Goal: Task Accomplishment & Management: Complete application form

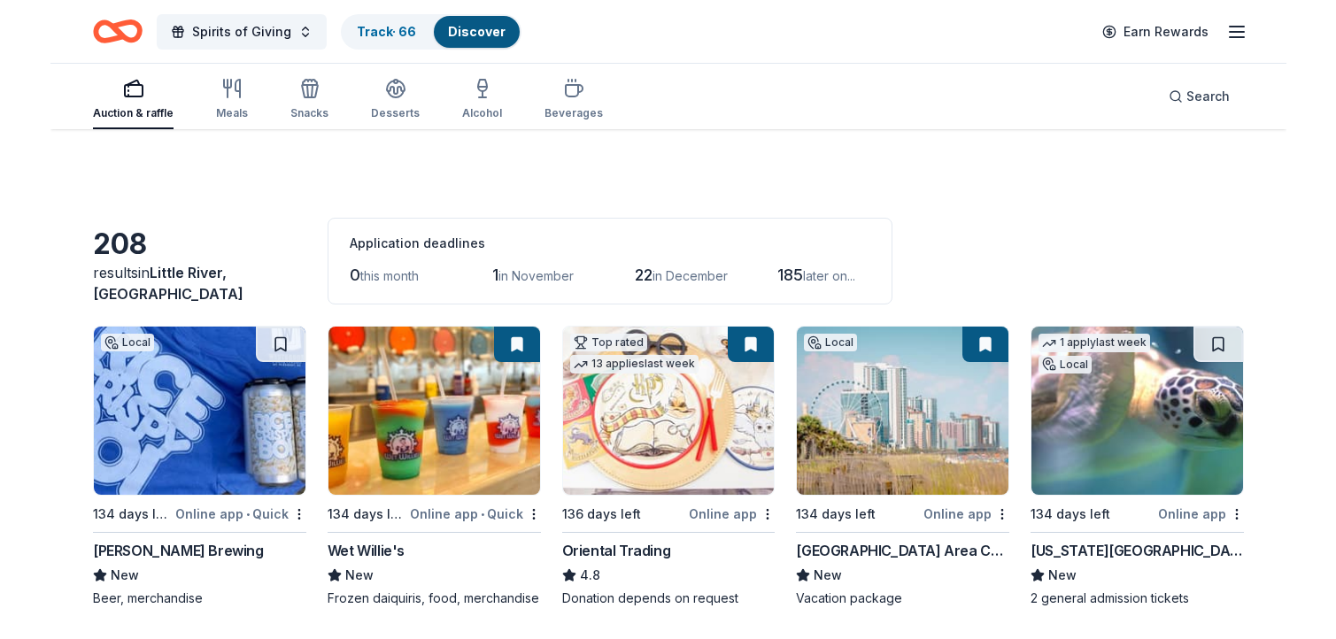
scroll to position [344, 0]
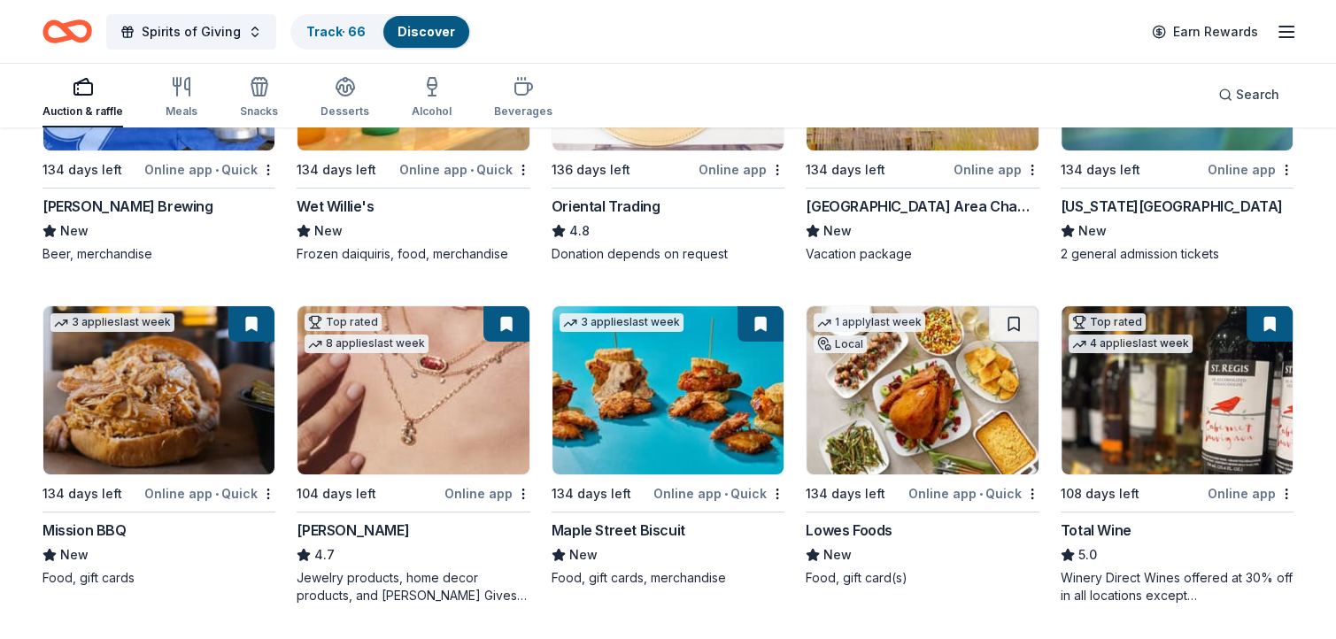
click at [683, 390] on img at bounding box center [667, 390] width 231 height 168
click at [1176, 394] on img at bounding box center [1176, 390] width 231 height 168
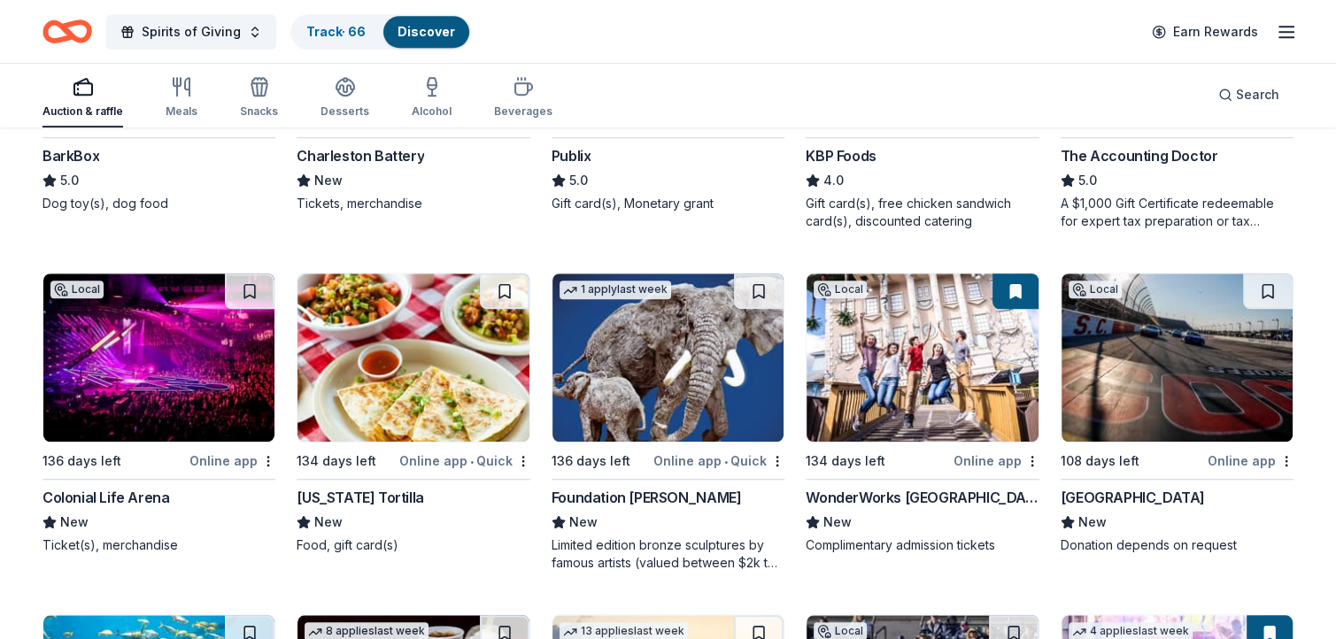
scroll to position [1417, 0]
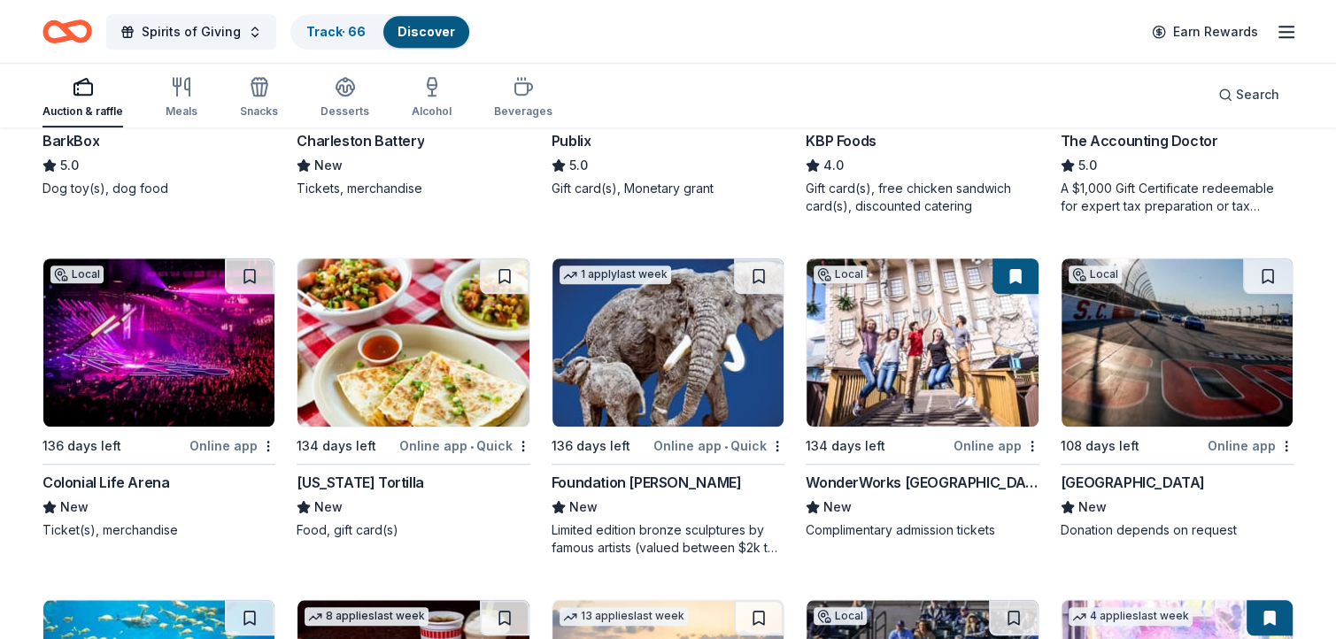
click at [418, 339] on img at bounding box center [412, 342] width 231 height 168
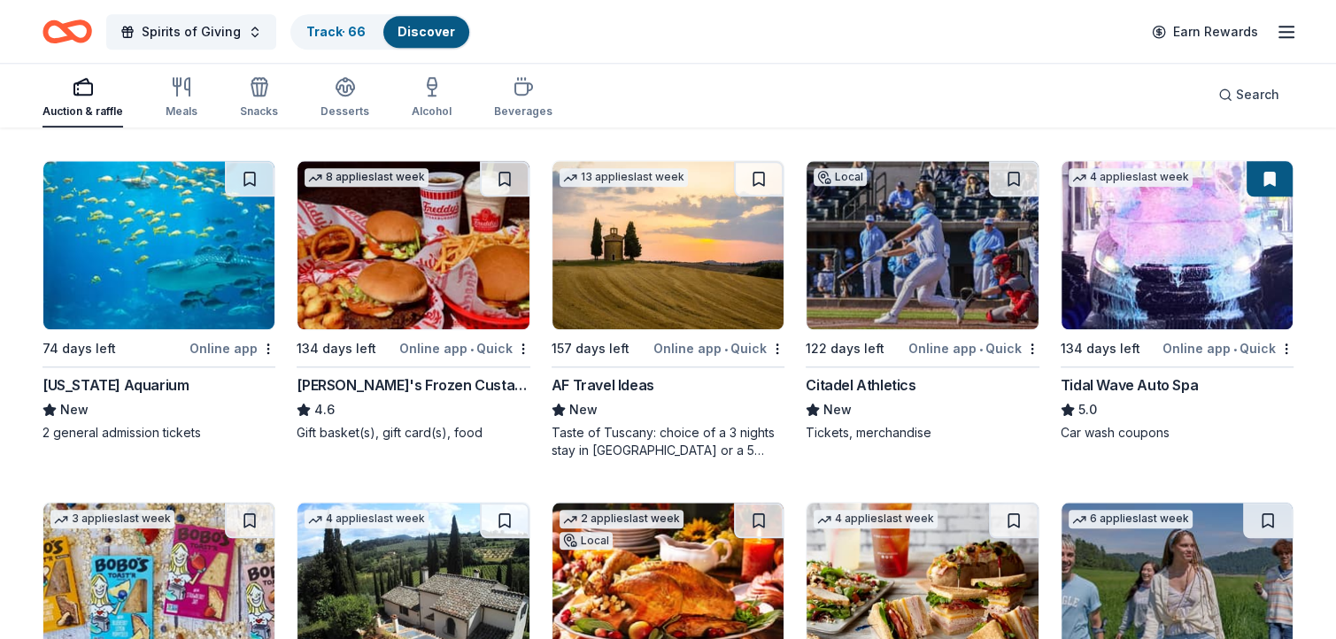
scroll to position [1867, 0]
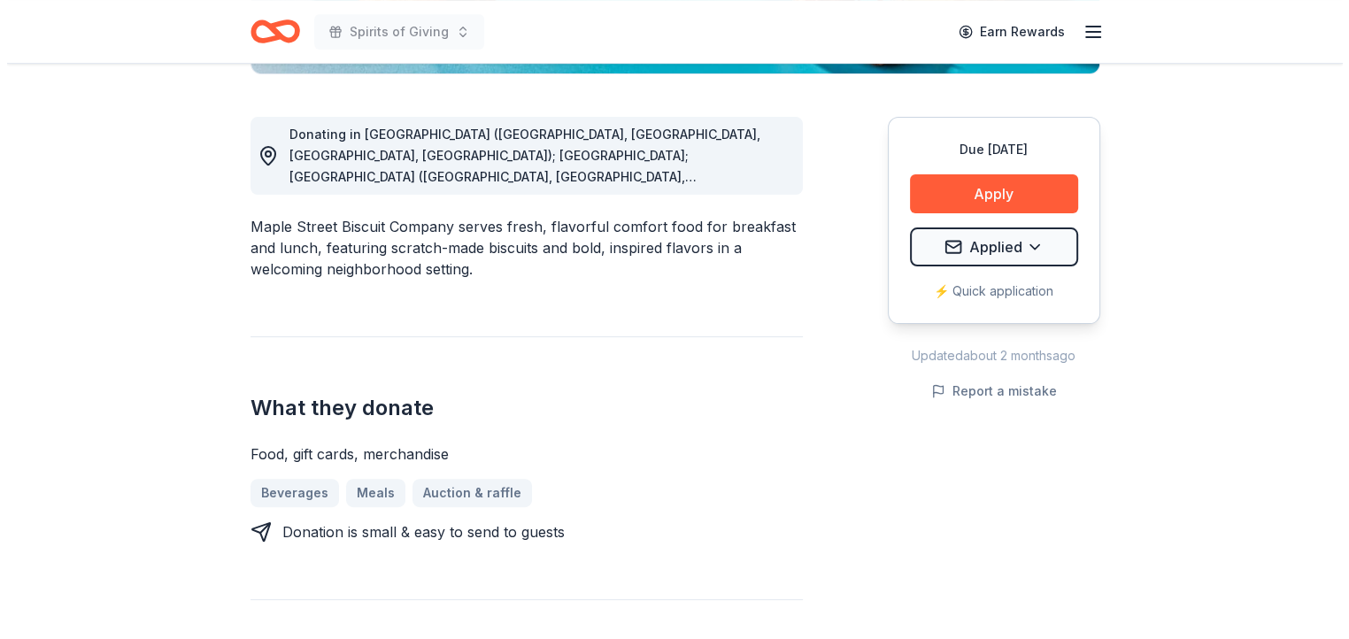
scroll to position [472, 0]
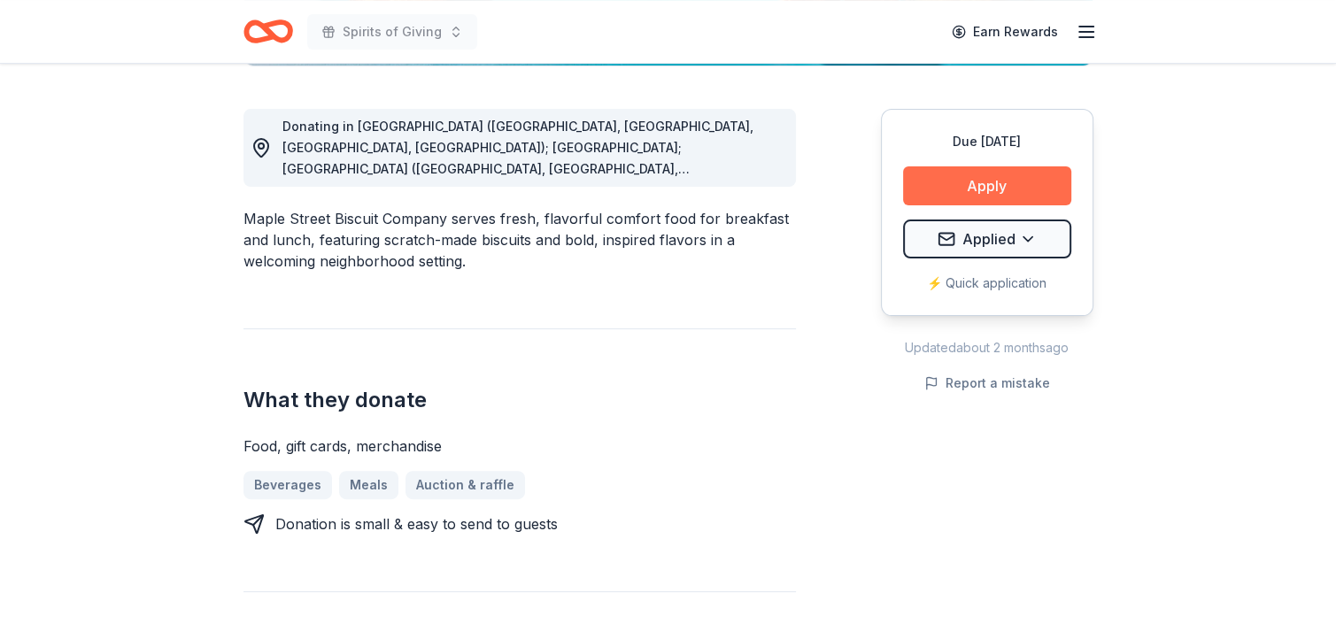
click at [979, 185] on button "Apply" at bounding box center [987, 185] width 168 height 39
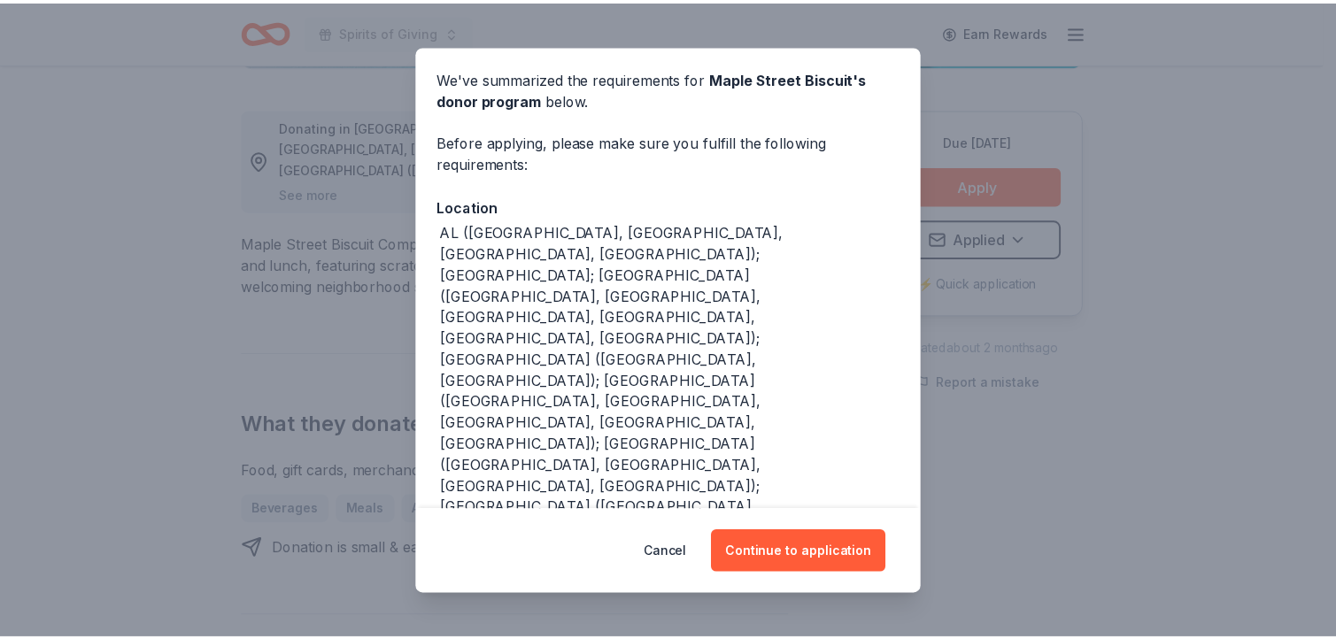
scroll to position [0, 0]
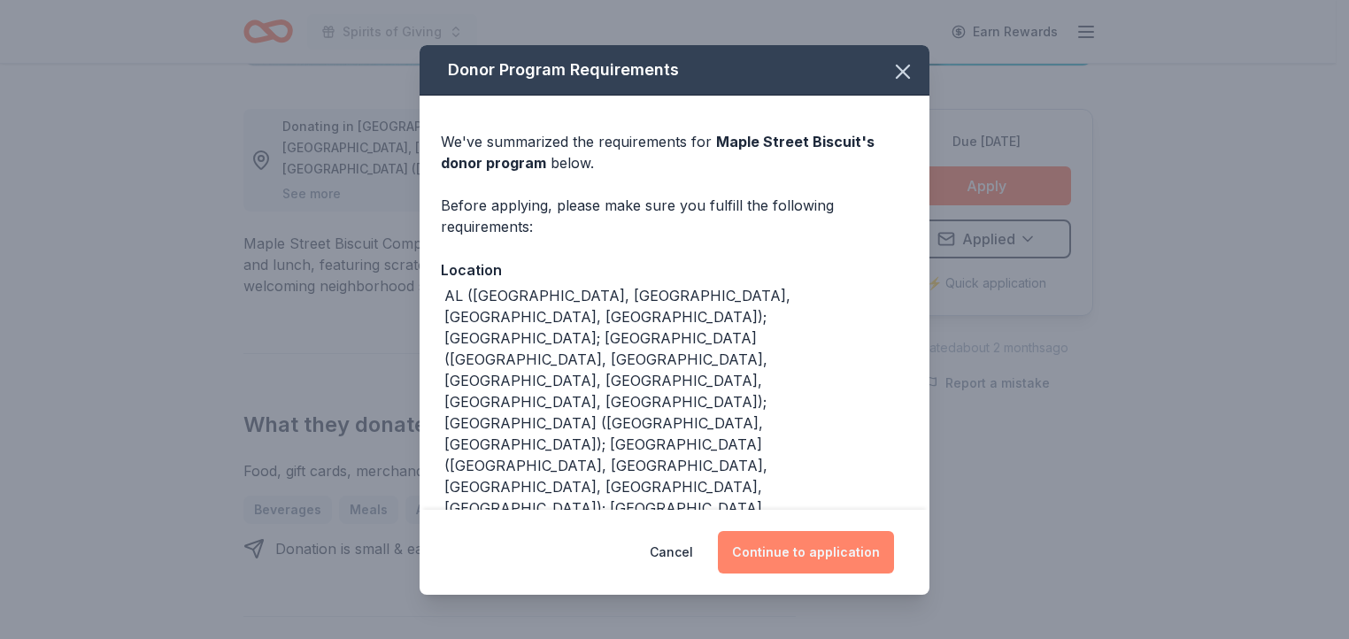
click at [812, 553] on button "Continue to application" at bounding box center [806, 552] width 176 height 42
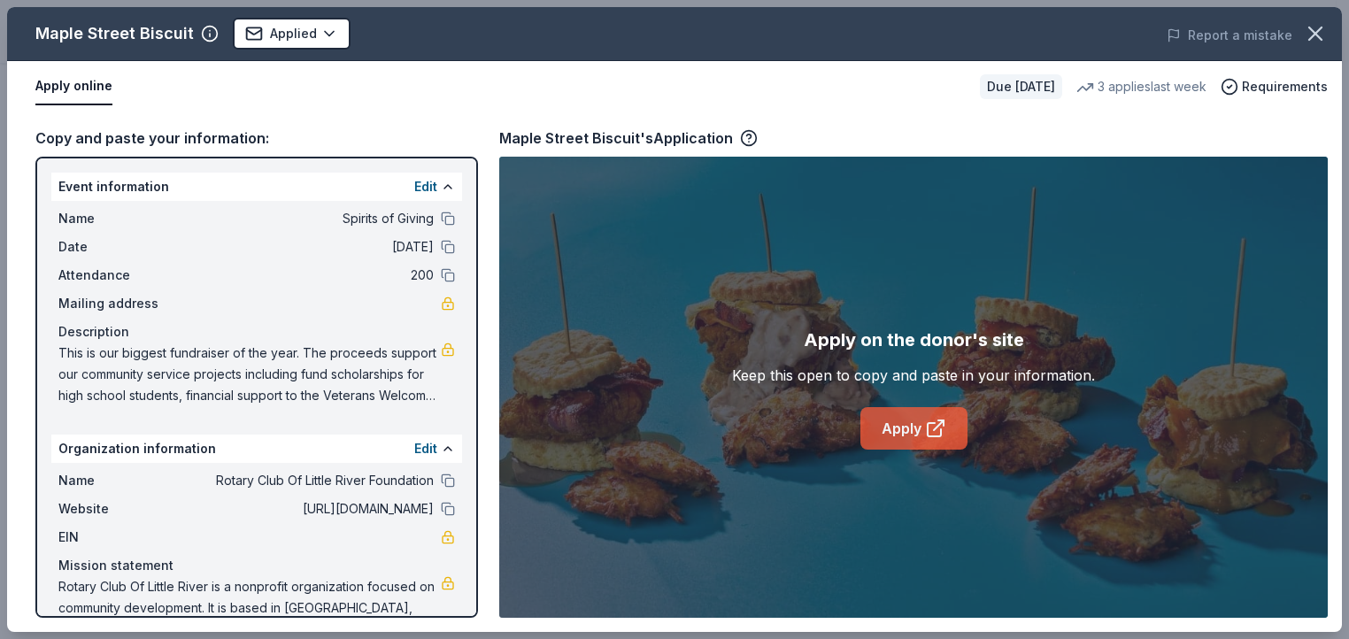
click at [919, 437] on link "Apply" at bounding box center [913, 428] width 107 height 42
click at [1315, 33] on icon "button" at bounding box center [1315, 33] width 12 height 12
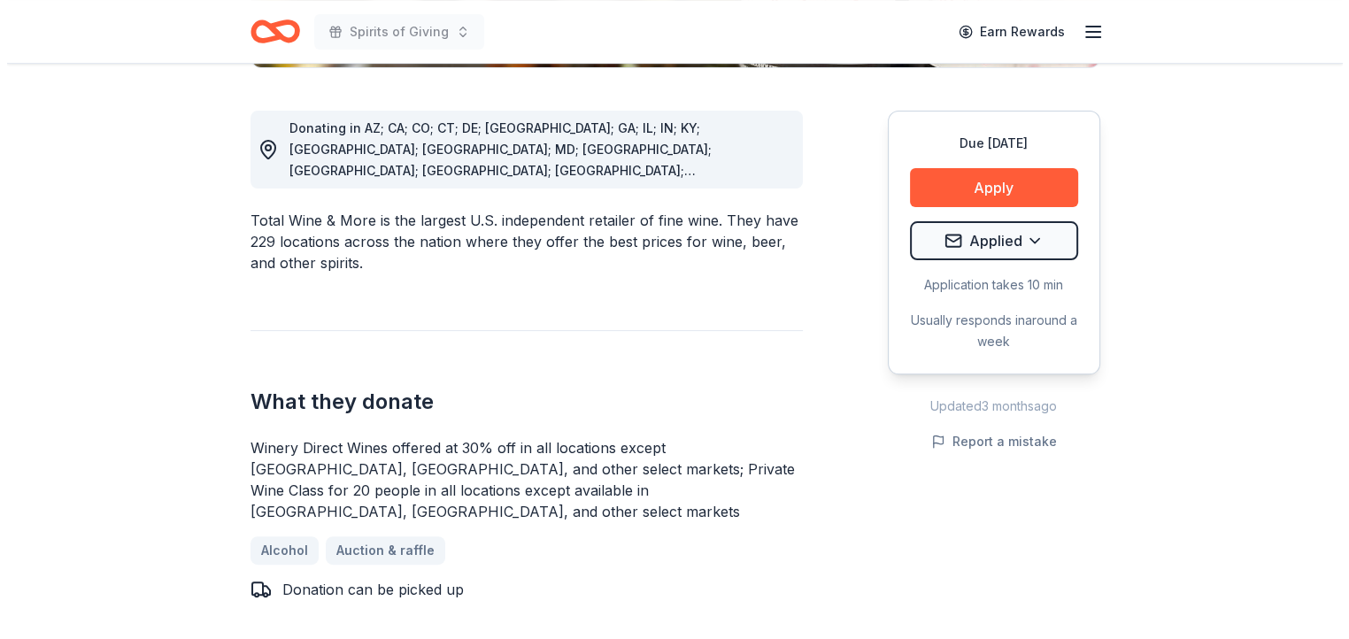
scroll to position [477, 0]
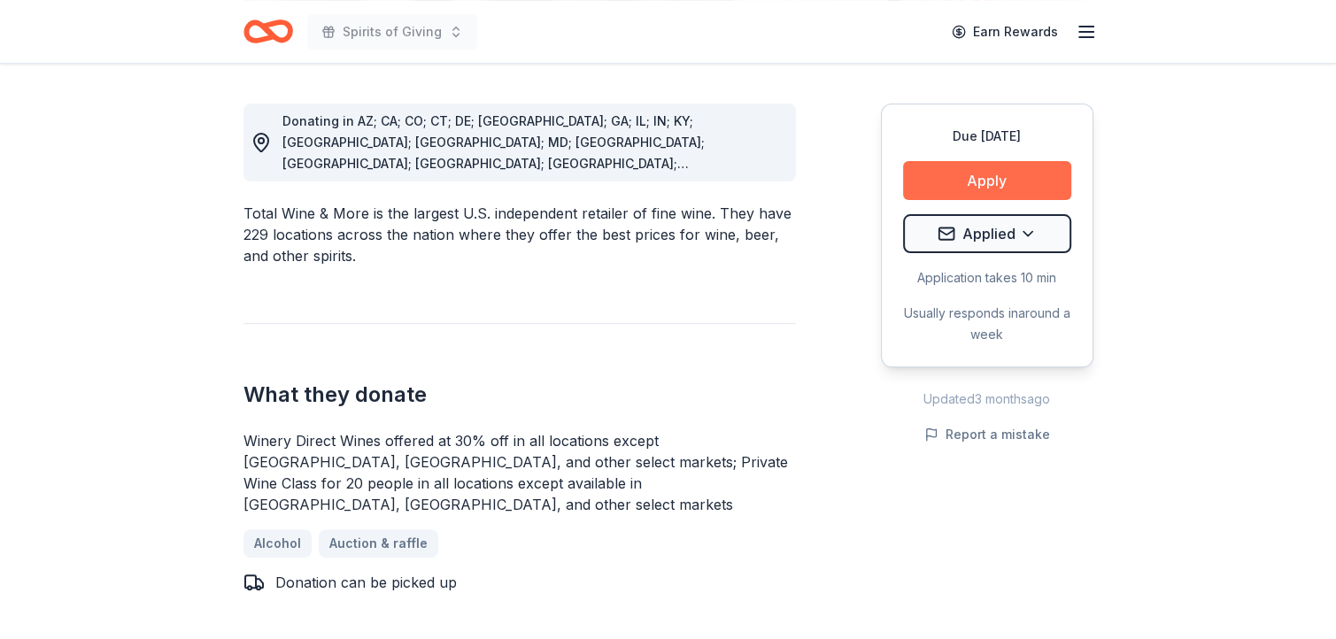
click at [1013, 177] on button "Apply" at bounding box center [987, 180] width 168 height 39
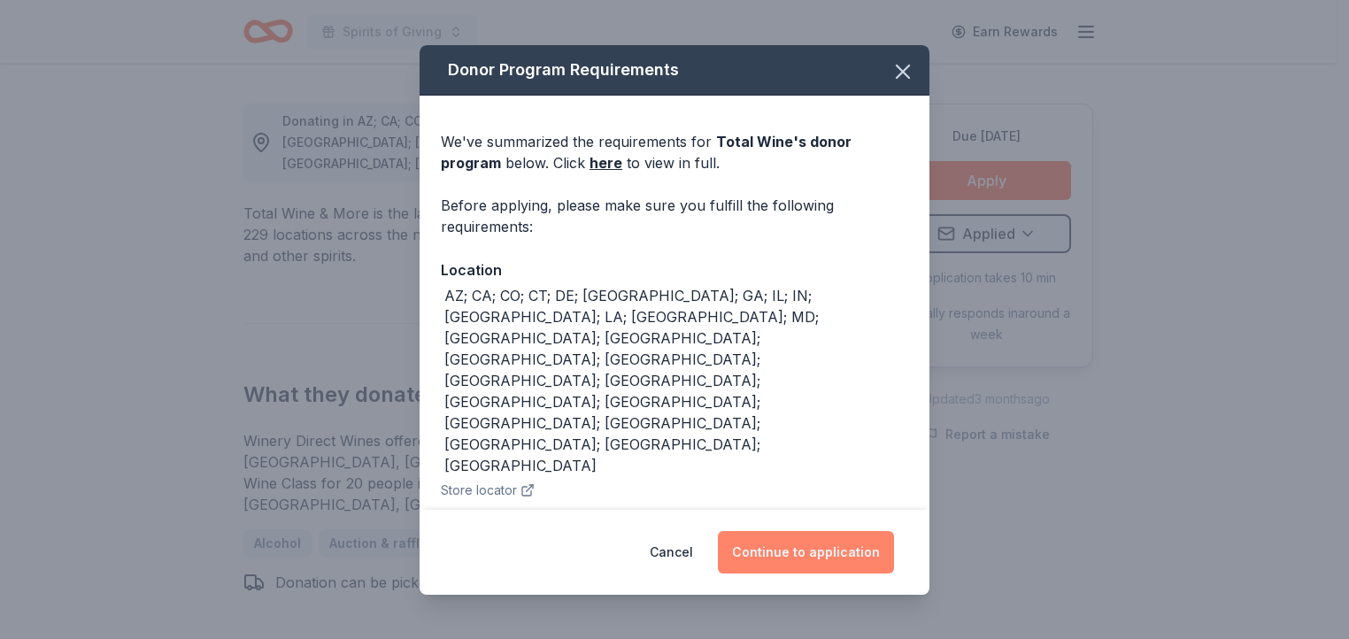
click at [828, 551] on button "Continue to application" at bounding box center [806, 552] width 176 height 42
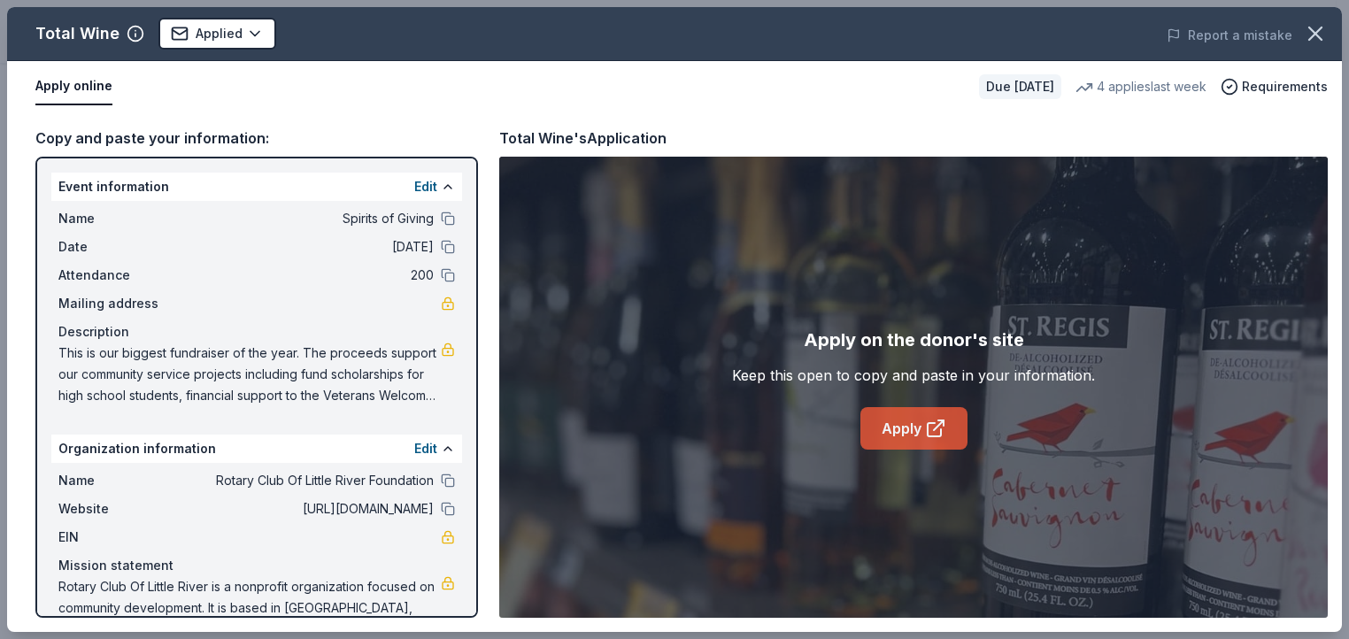
click at [934, 429] on icon at bounding box center [939, 425] width 10 height 10
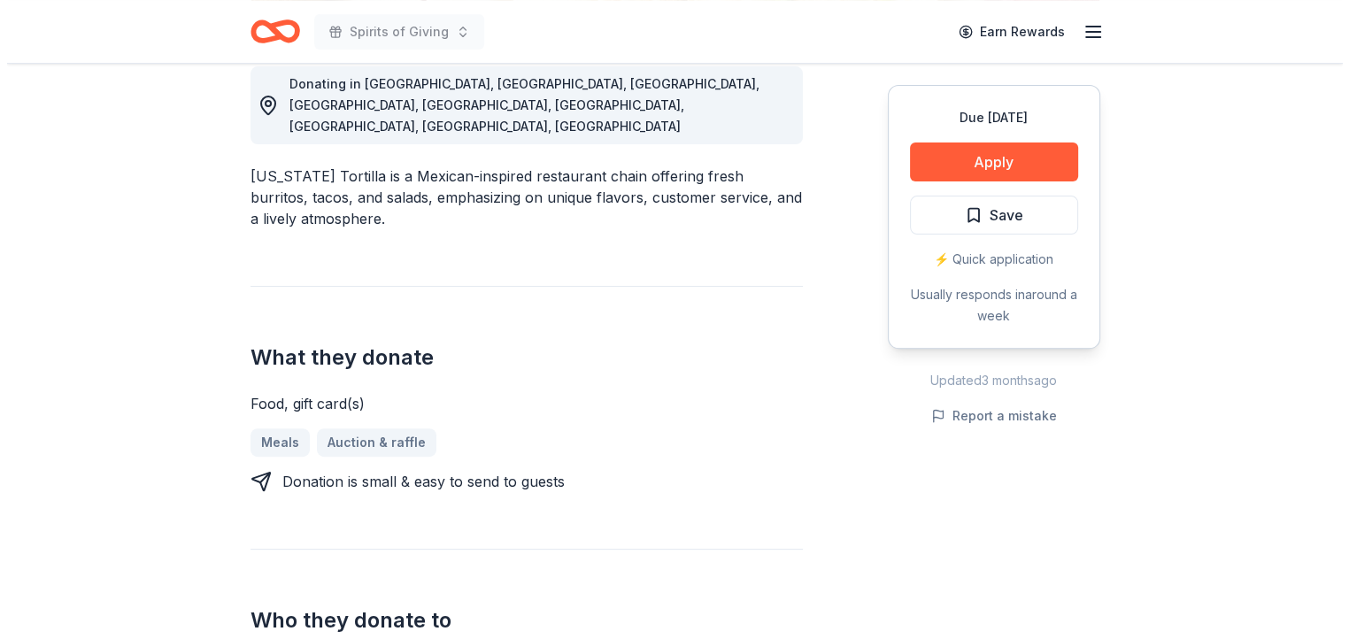
scroll to position [523, 0]
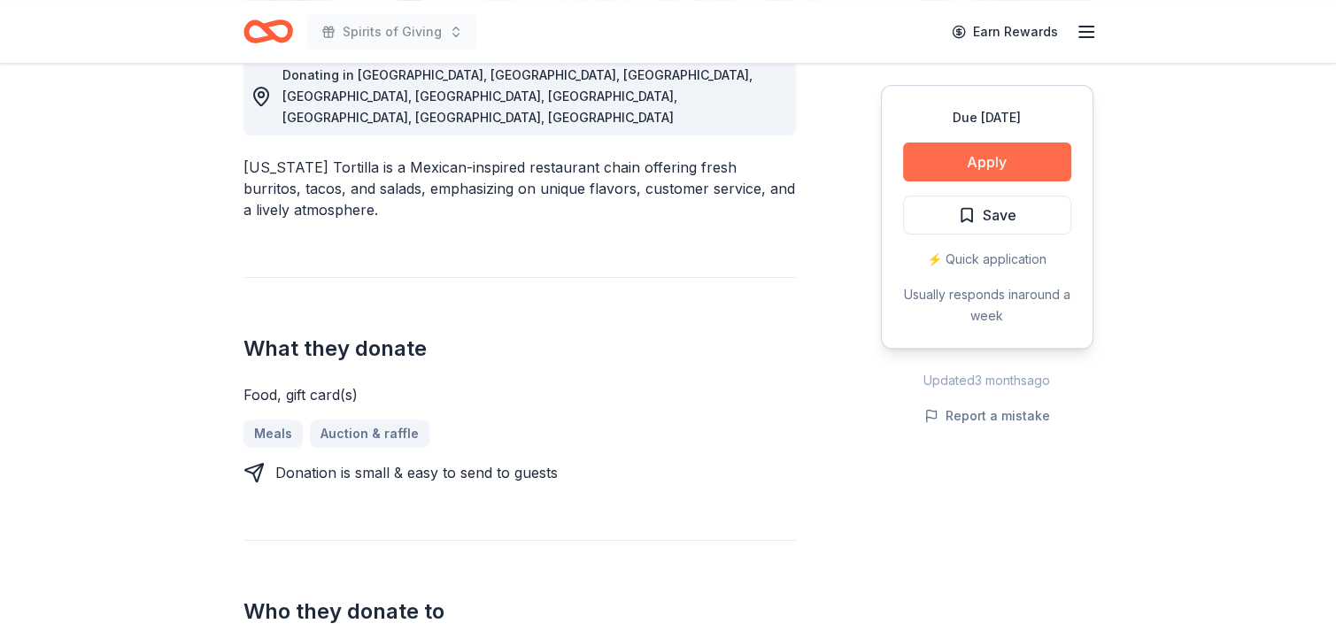
click at [988, 165] on button "Apply" at bounding box center [987, 161] width 168 height 39
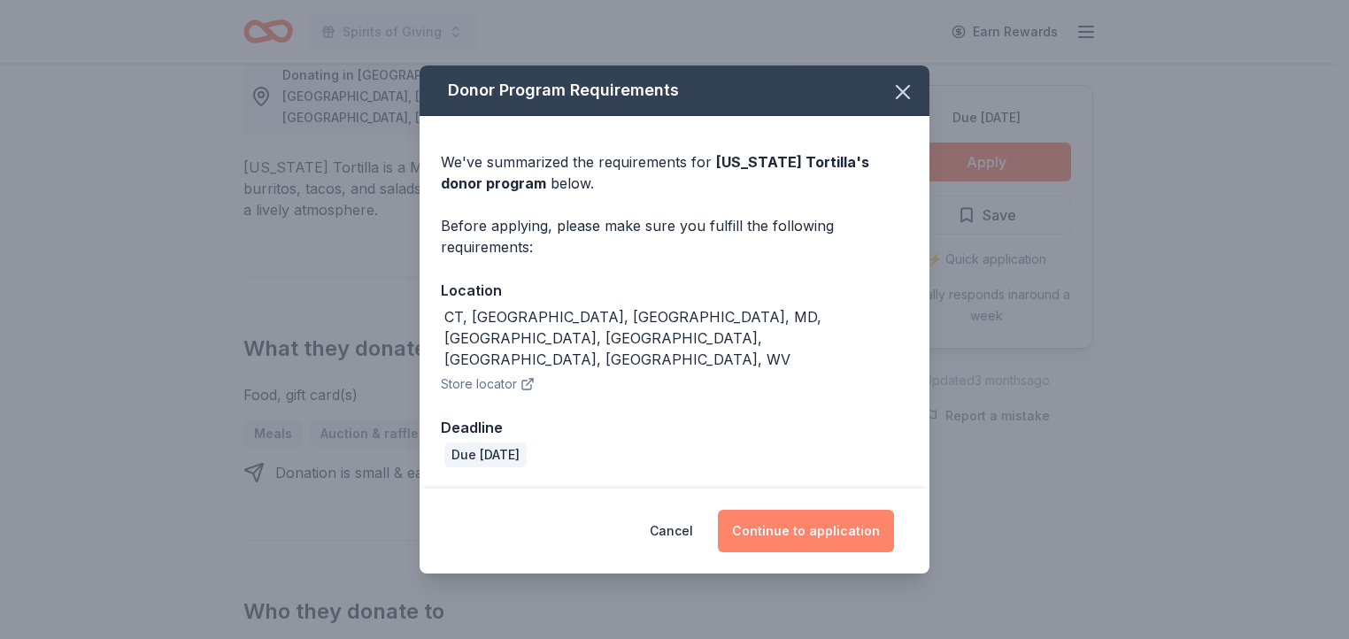
click at [821, 510] on button "Continue to application" at bounding box center [806, 531] width 176 height 42
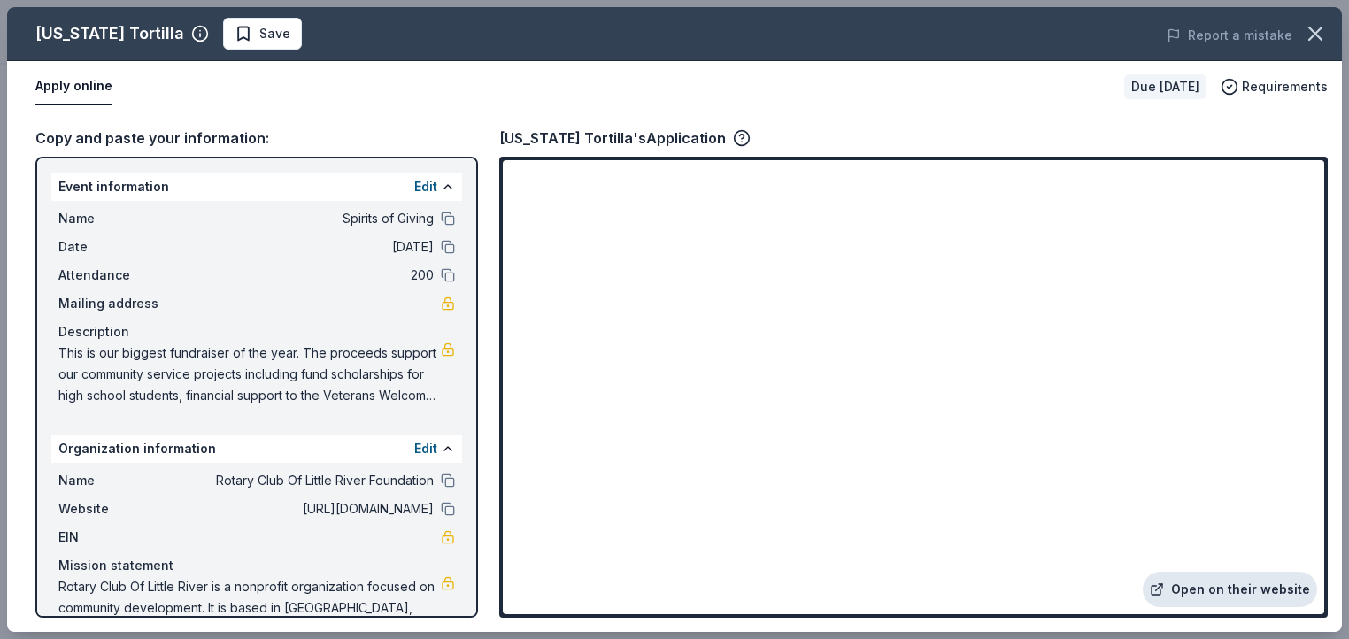
click at [1264, 586] on link "Open on their website" at bounding box center [1230, 589] width 174 height 35
